Goal: Navigation & Orientation: Find specific page/section

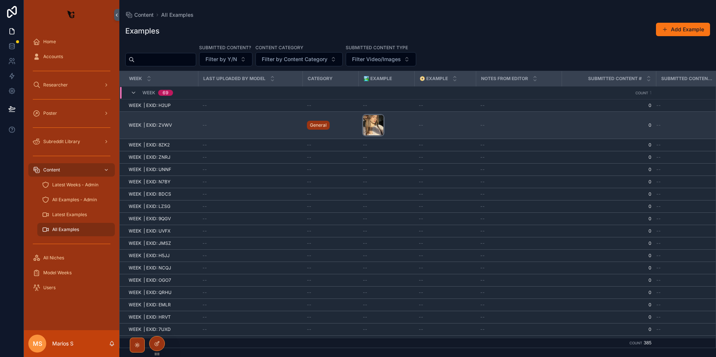
click at [370, 119] on div "scrollable content" at bounding box center [373, 125] width 21 height 21
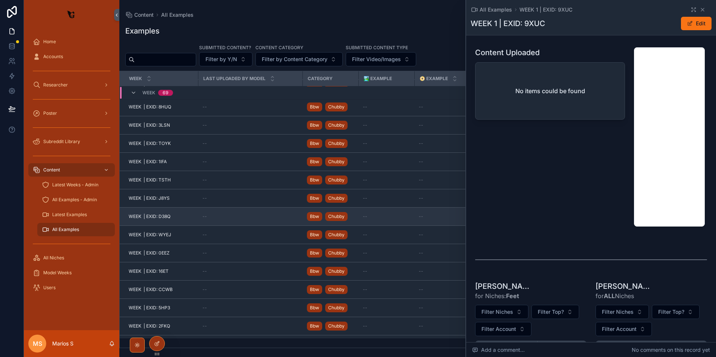
scroll to position [573, 0]
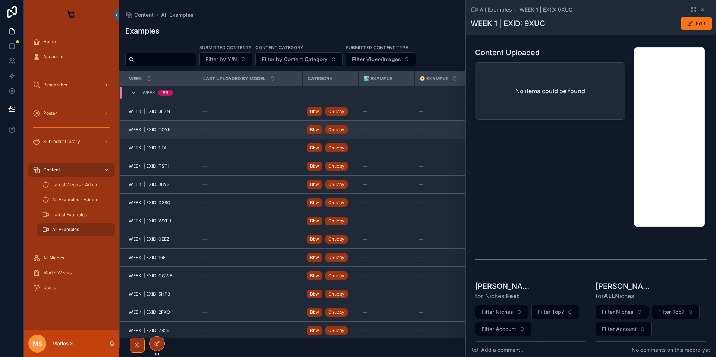
click at [201, 126] on td "--" at bounding box center [250, 130] width 104 height 18
click at [198, 131] on td "--" at bounding box center [250, 130] width 104 height 18
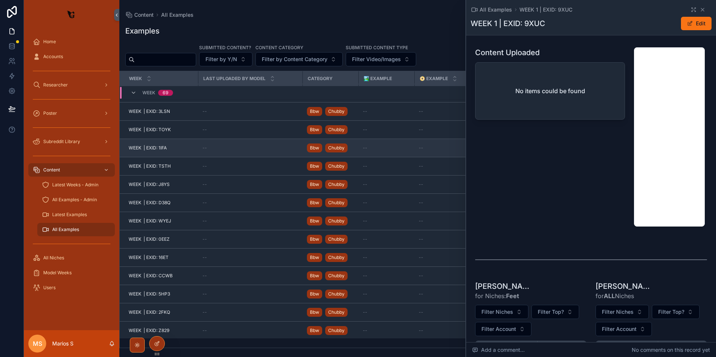
click at [153, 148] on span "WEEK | EXID: 1IFA" at bounding box center [148, 148] width 38 height 6
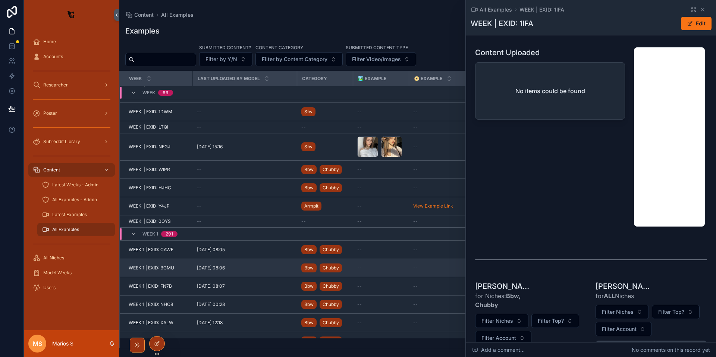
scroll to position [954, 0]
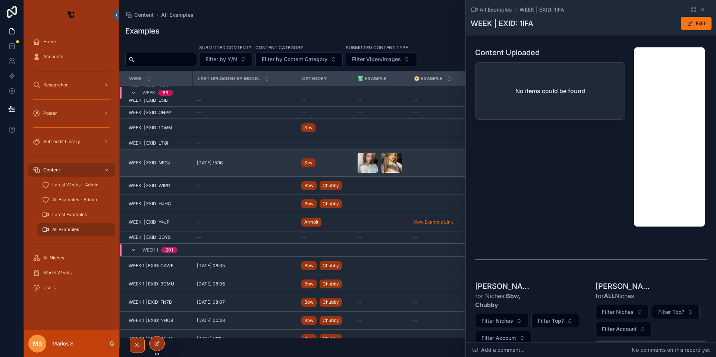
click at [142, 166] on td "WEEK | EXID: NEGJ WEEK | EXID: NEGJ" at bounding box center [156, 163] width 73 height 27
click at [163, 163] on span "WEEK | EXID: NEGJ" at bounding box center [150, 163] width 42 height 6
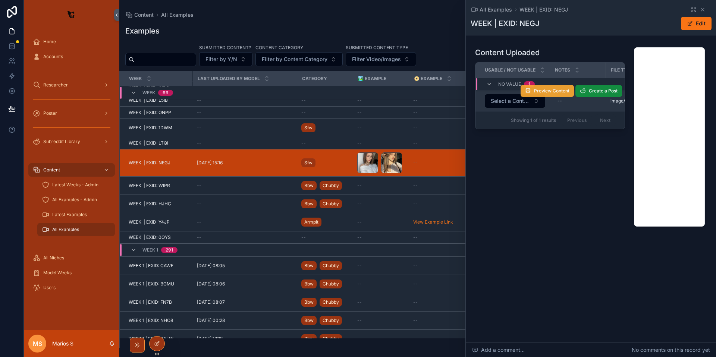
click at [554, 92] on span "Preview Content" at bounding box center [551, 91] width 35 height 6
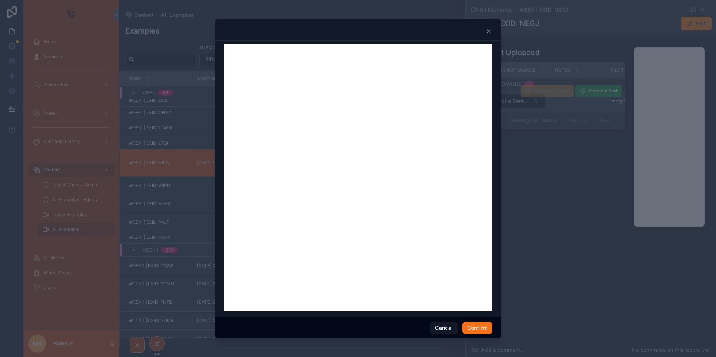
click at [489, 31] on icon at bounding box center [488, 31] width 3 height 3
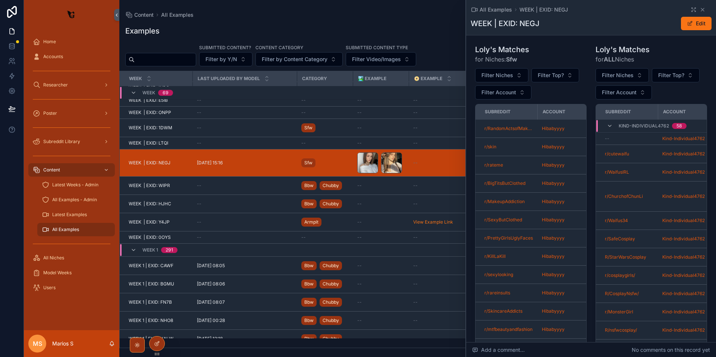
scroll to position [309, 0]
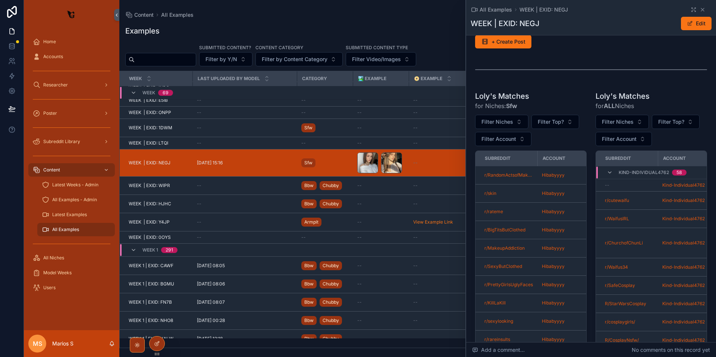
click at [249, 22] on div "Examples Add Example Submitted Content? Filter by Y/N Content Category Filter b…" at bounding box center [417, 183] width 597 height 330
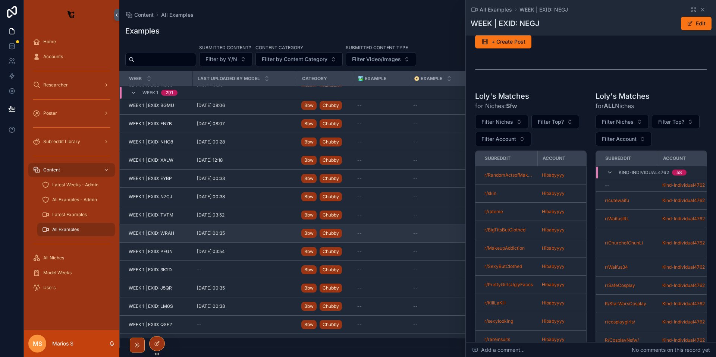
scroll to position [1171, 0]
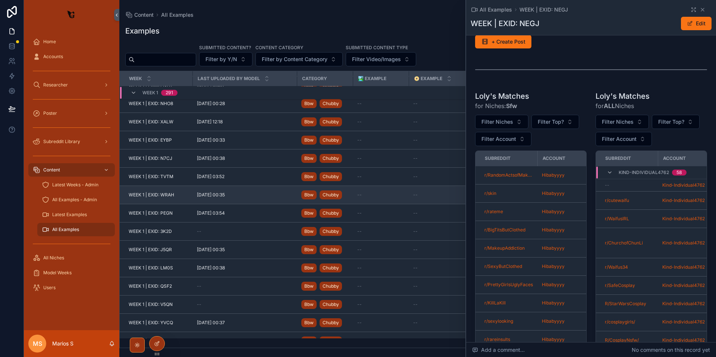
click at [160, 196] on span "WEEK 1 | EXID: WRAH" at bounding box center [151, 195] width 45 height 6
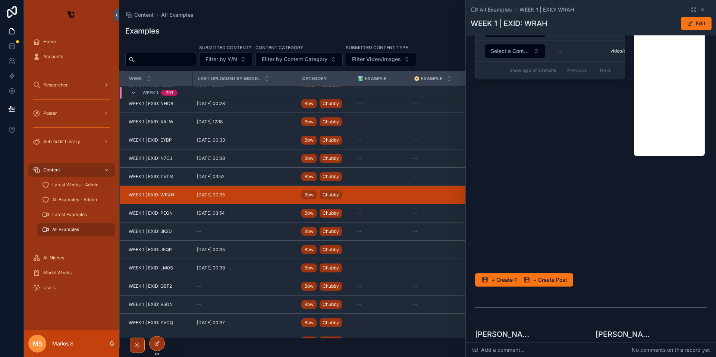
scroll to position [74, 0]
